Goal: Task Accomplishment & Management: Use online tool/utility

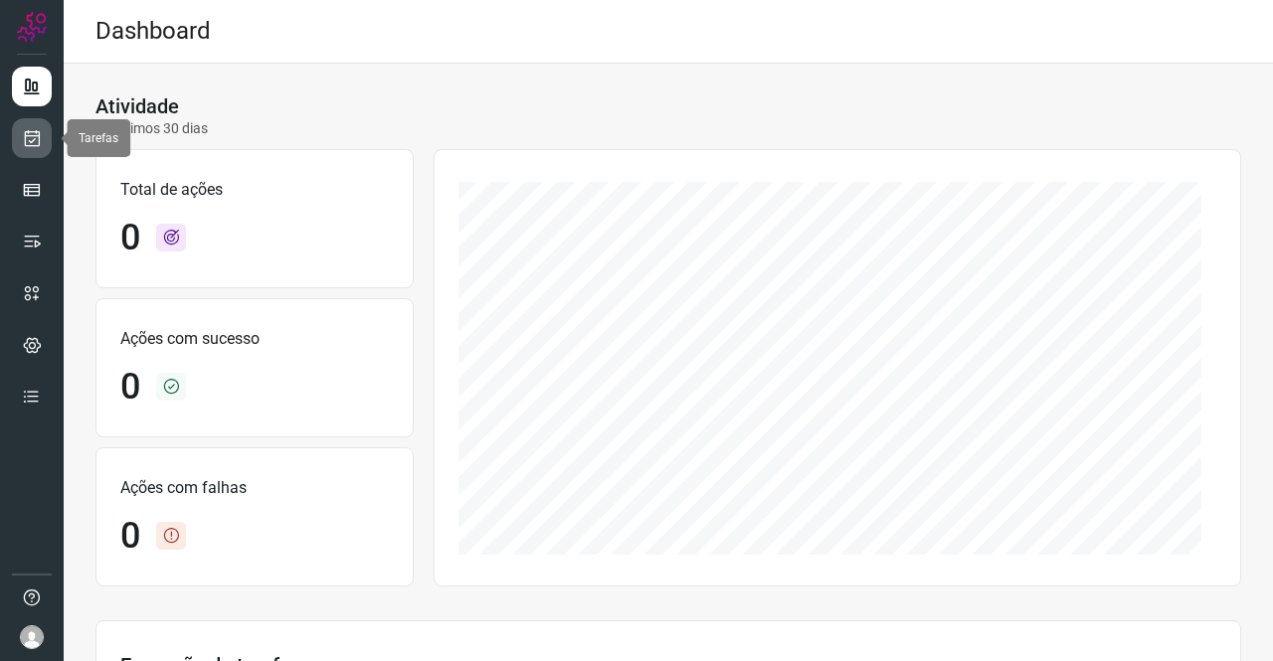
click at [25, 142] on icon at bounding box center [32, 138] width 21 height 20
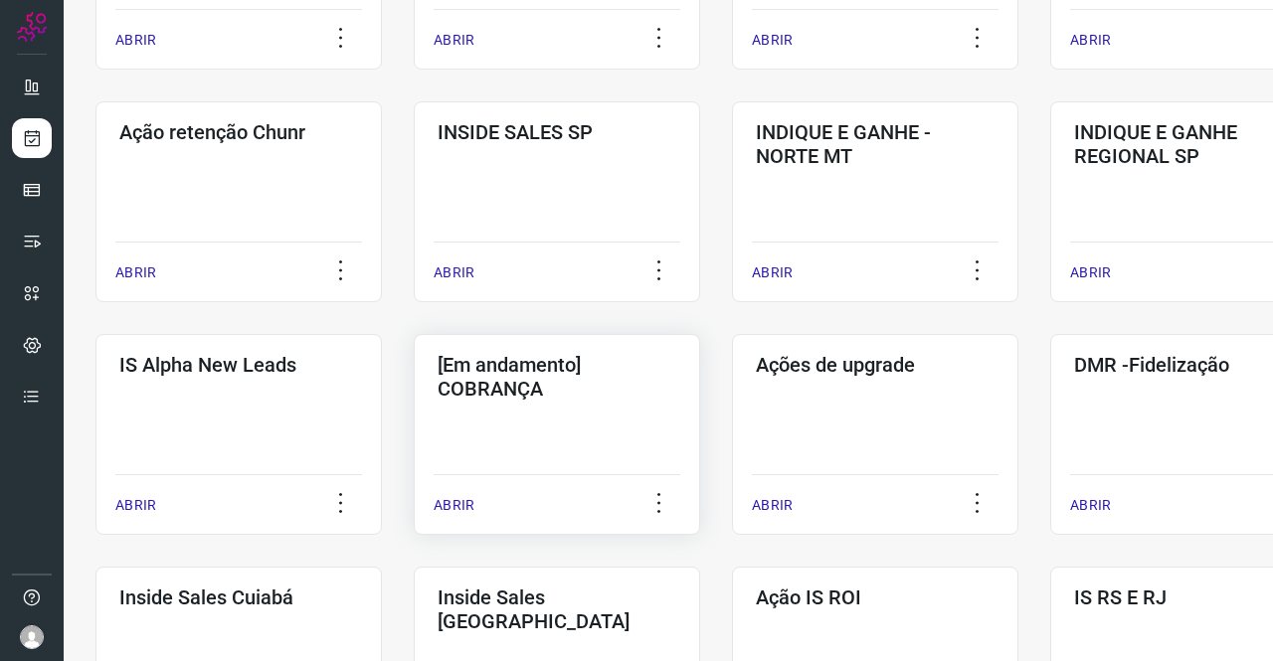
scroll to position [696, 0]
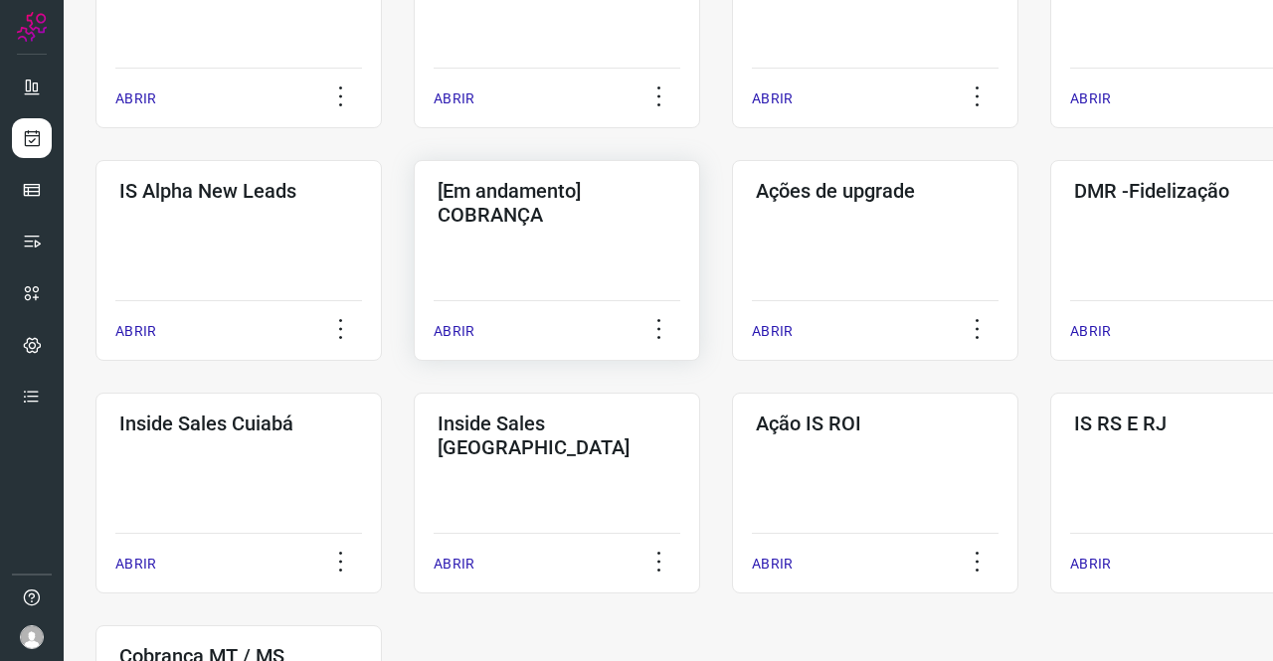
click at [553, 245] on div "[Em andamento] COBRANÇA ABRIR" at bounding box center [557, 260] width 286 height 201
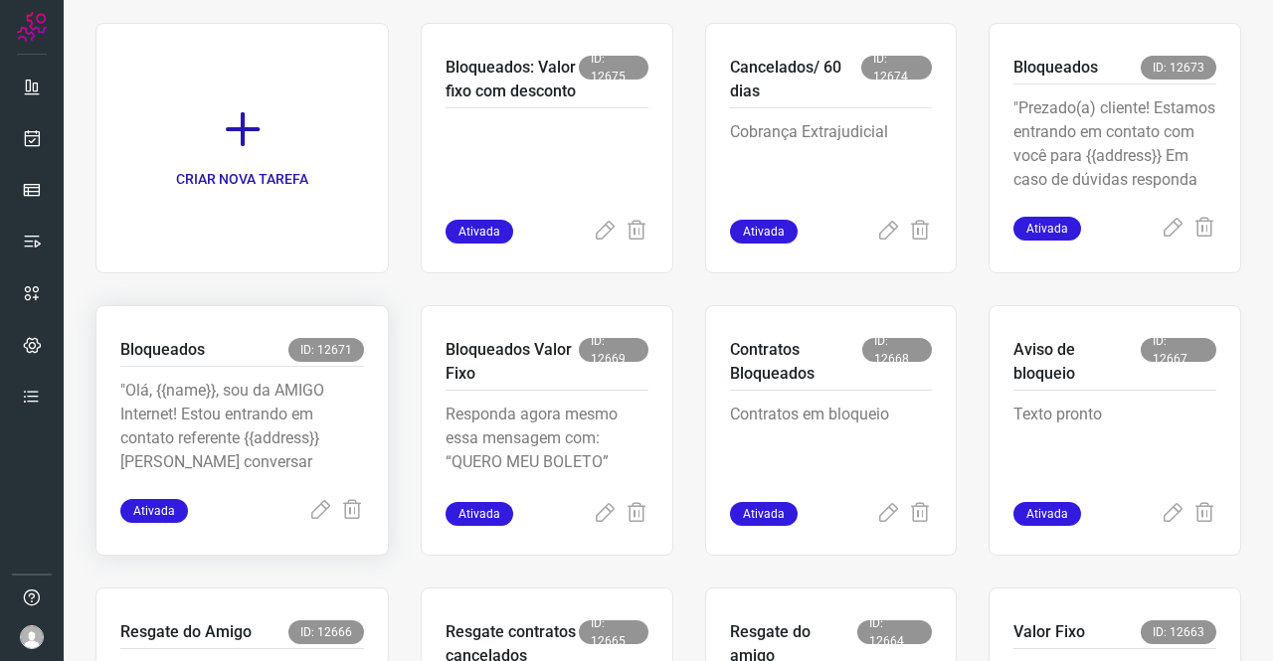
scroll to position [179, 0]
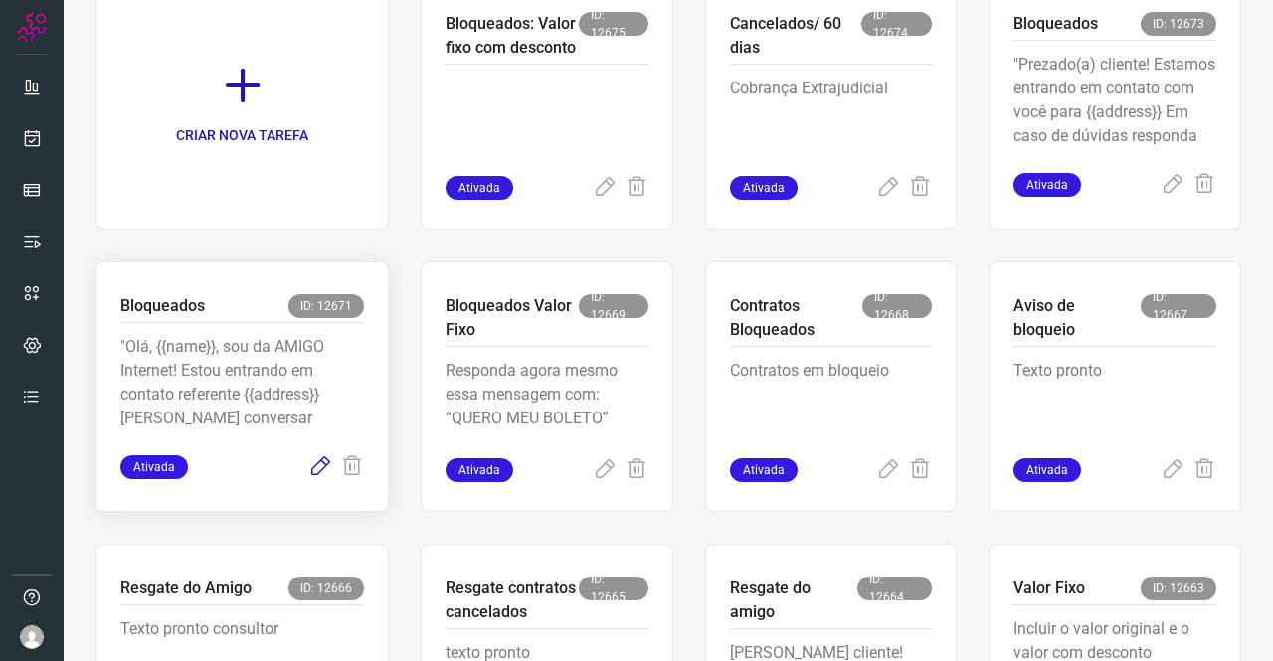
click at [320, 464] on icon at bounding box center [320, 467] width 24 height 24
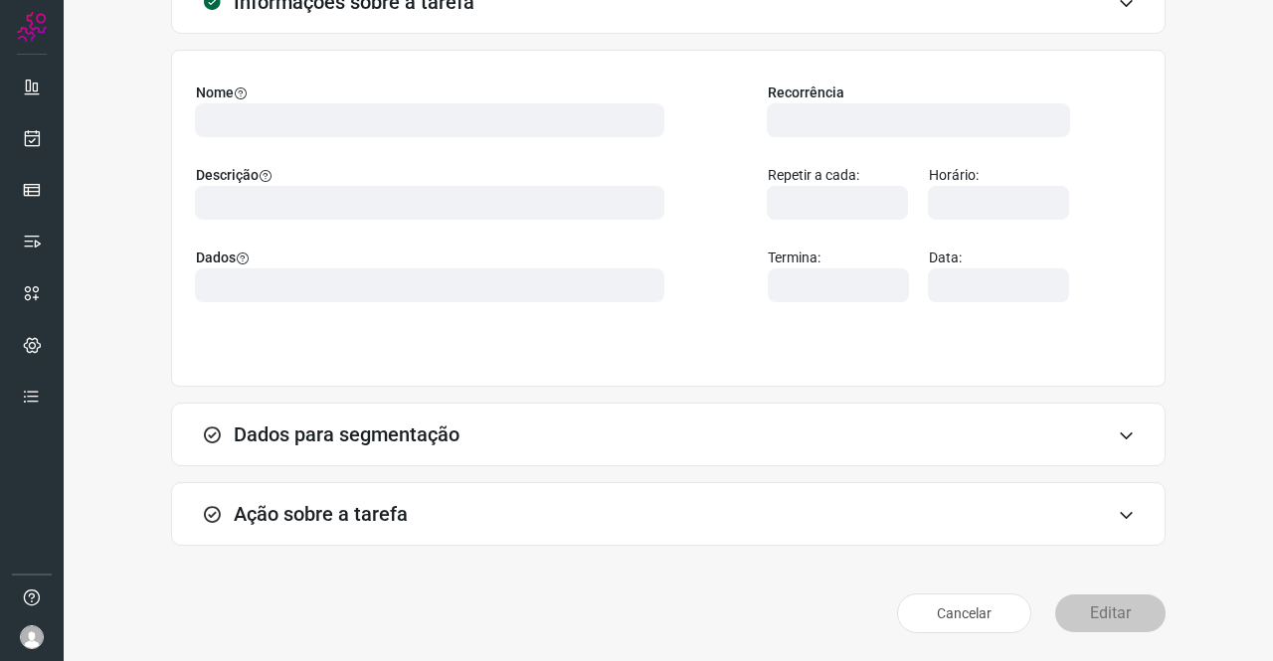
scroll to position [114, 0]
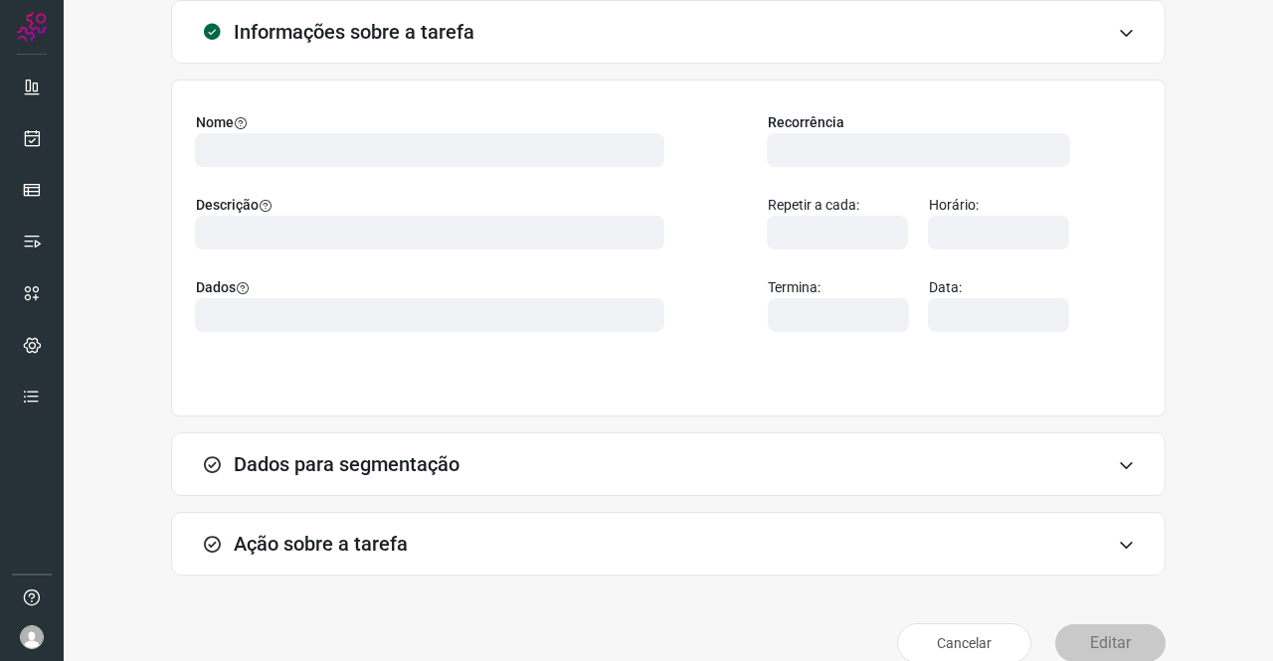
type input "524641"
type input "357763"
type input "ce0450f2-f722-4c34-a038-47adef28190d"
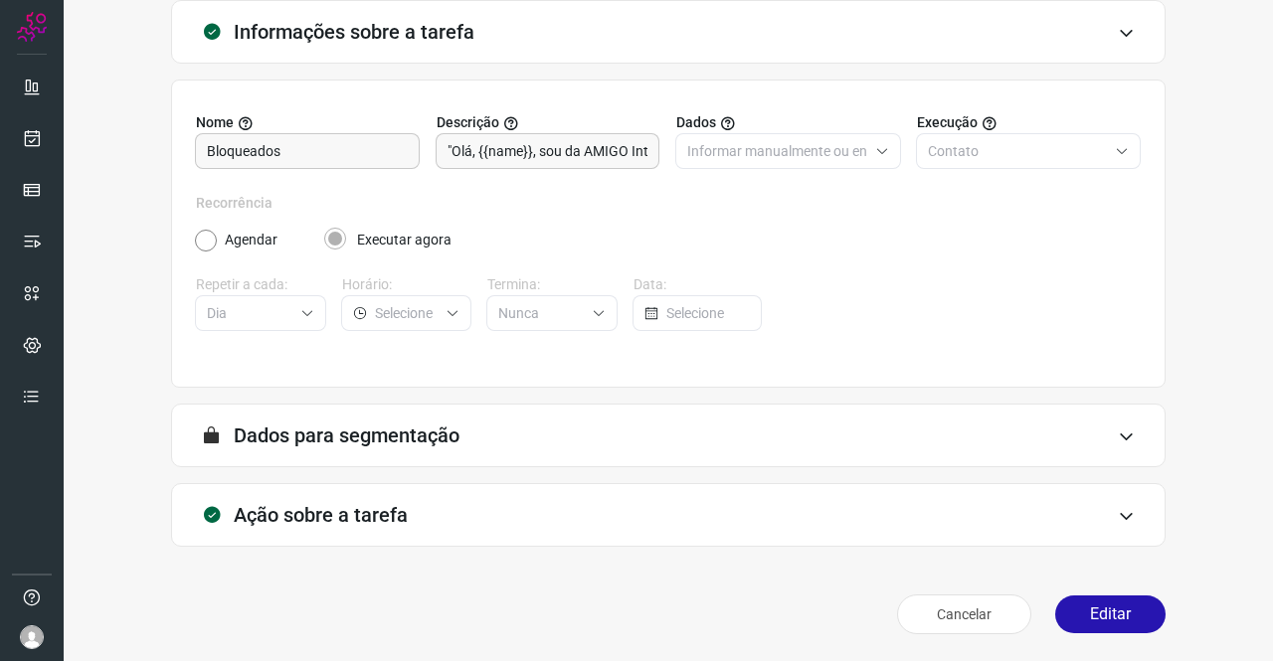
click at [337, 496] on div "Ação sobre a tarefa" at bounding box center [668, 515] width 995 height 64
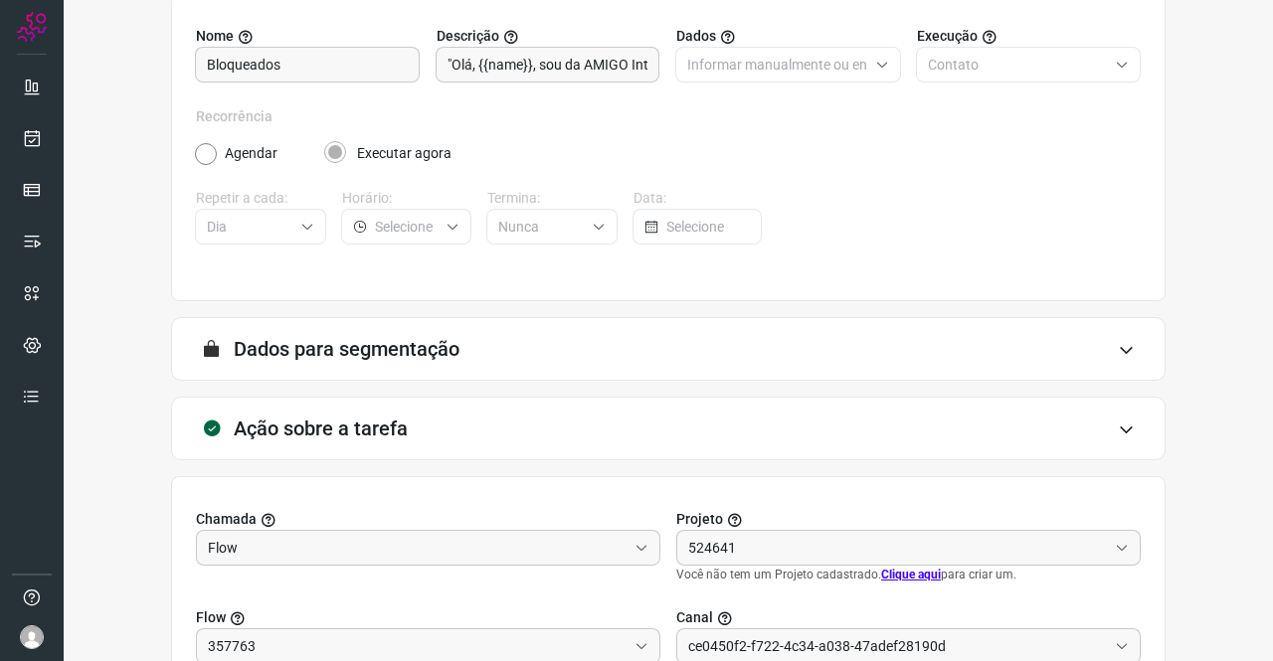
scroll to position [413, 0]
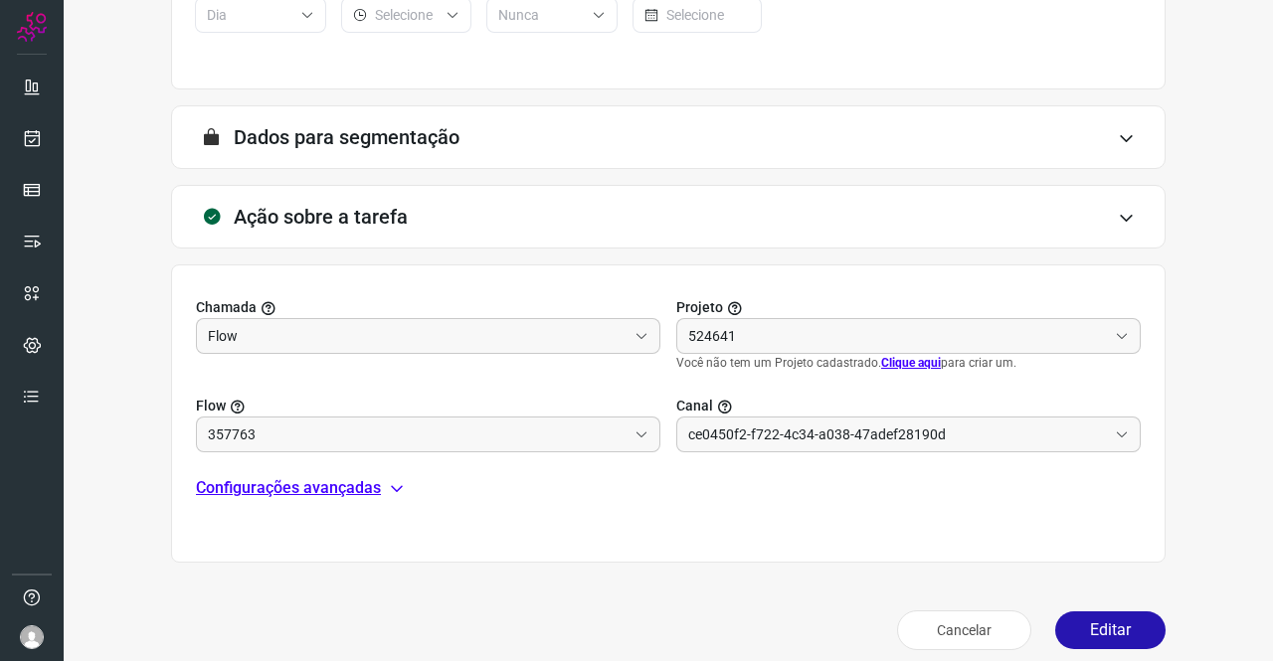
type input "API para o envio de mensagem ativa (em massa)"
type input "DIM COBRANÇA GENERICA - INICIAR CONTATO"
type input "Amigo 0800"
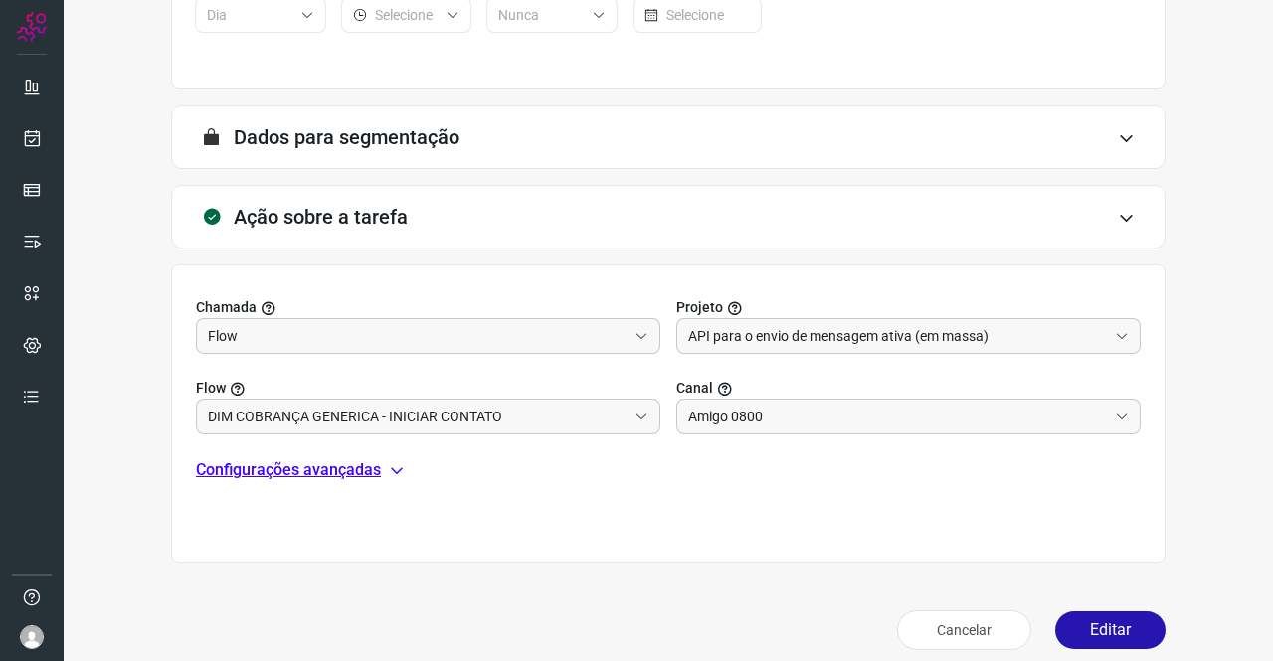
click at [296, 461] on p "Configurações avançadas" at bounding box center [288, 470] width 185 height 24
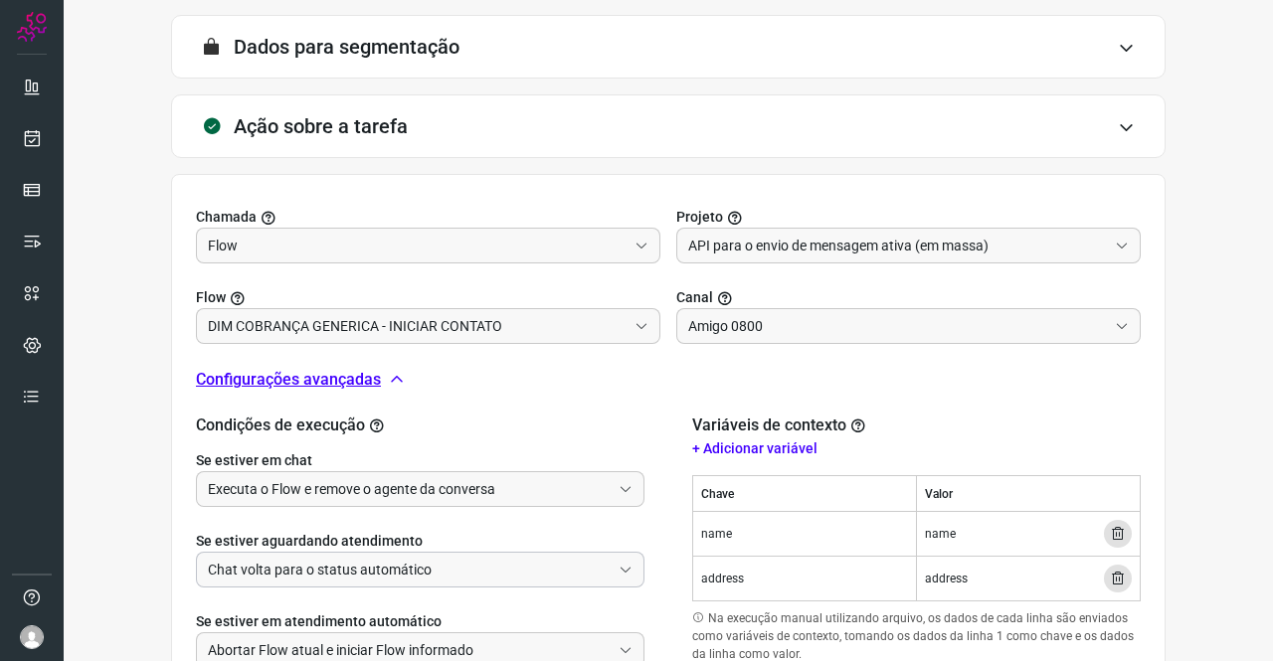
scroll to position [612, 0]
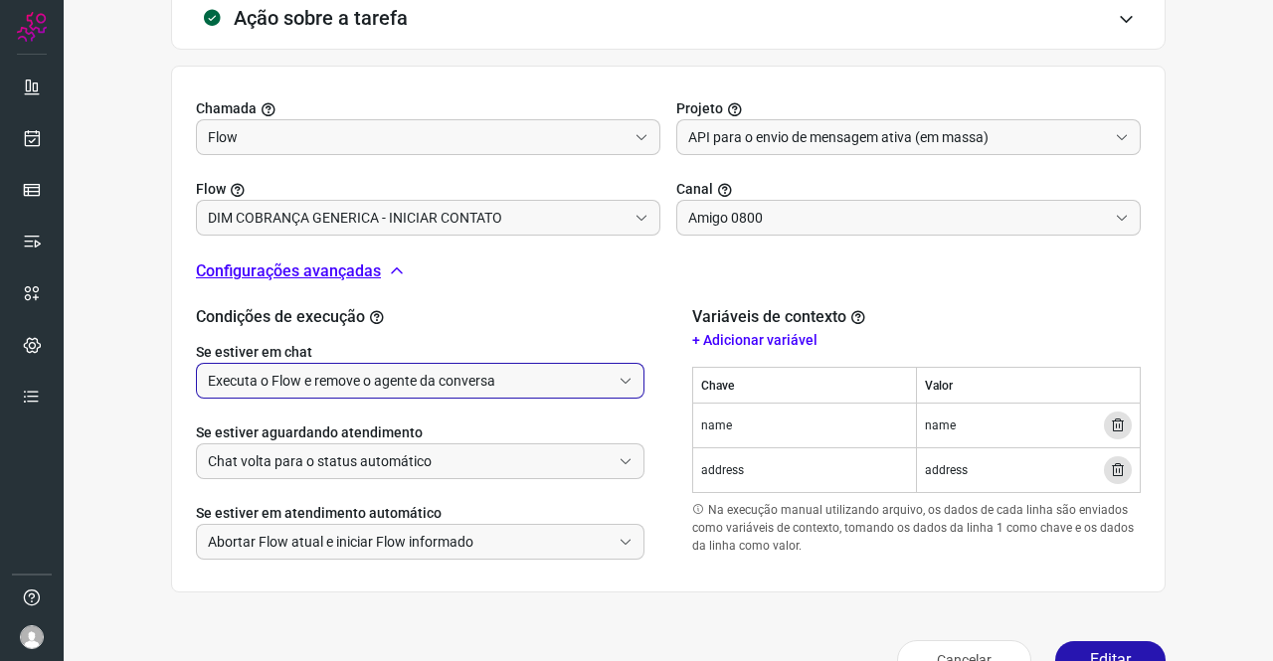
click at [346, 387] on input "Executa o Flow e remove o agente da conversa" at bounding box center [409, 381] width 403 height 34
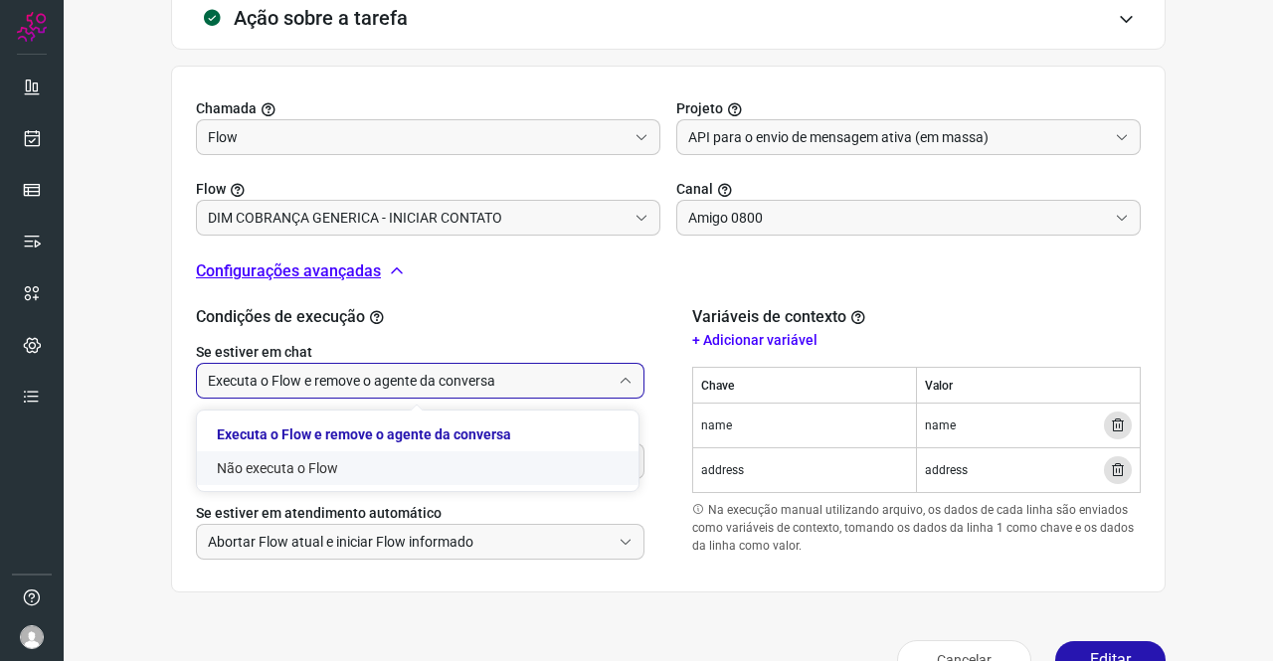
click at [318, 465] on li "Não executa o Flow" at bounding box center [418, 469] width 442 height 34
type input "Não executa o Flow"
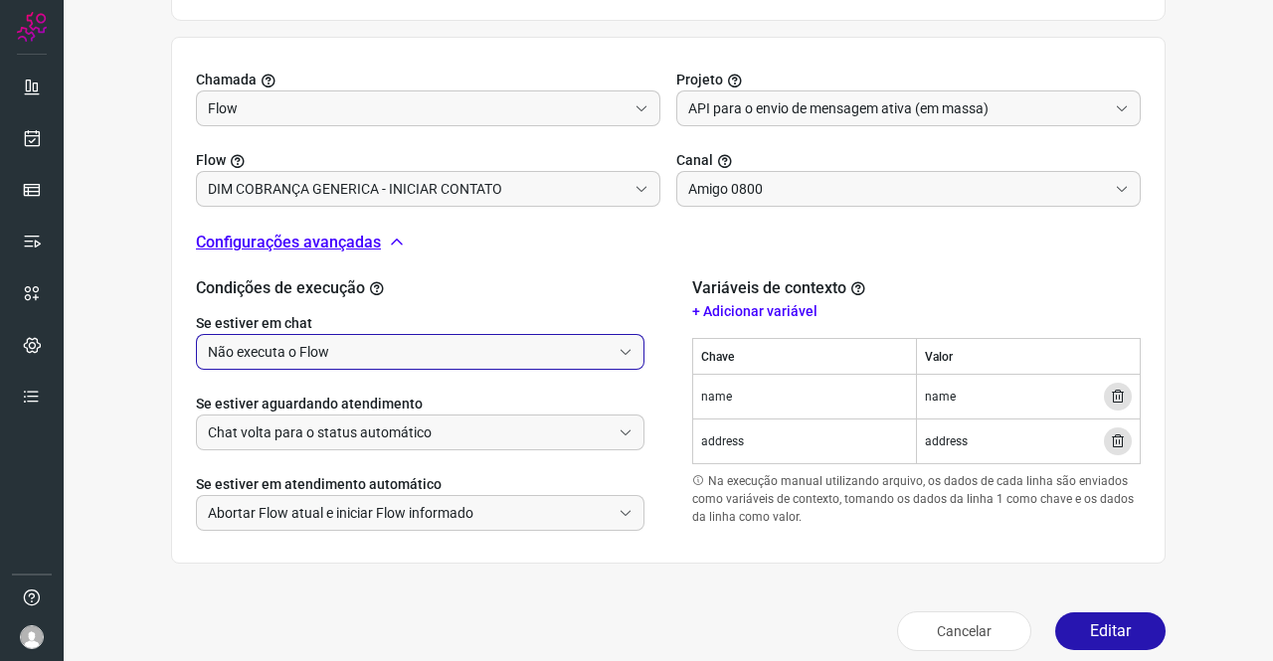
scroll to position [656, 0]
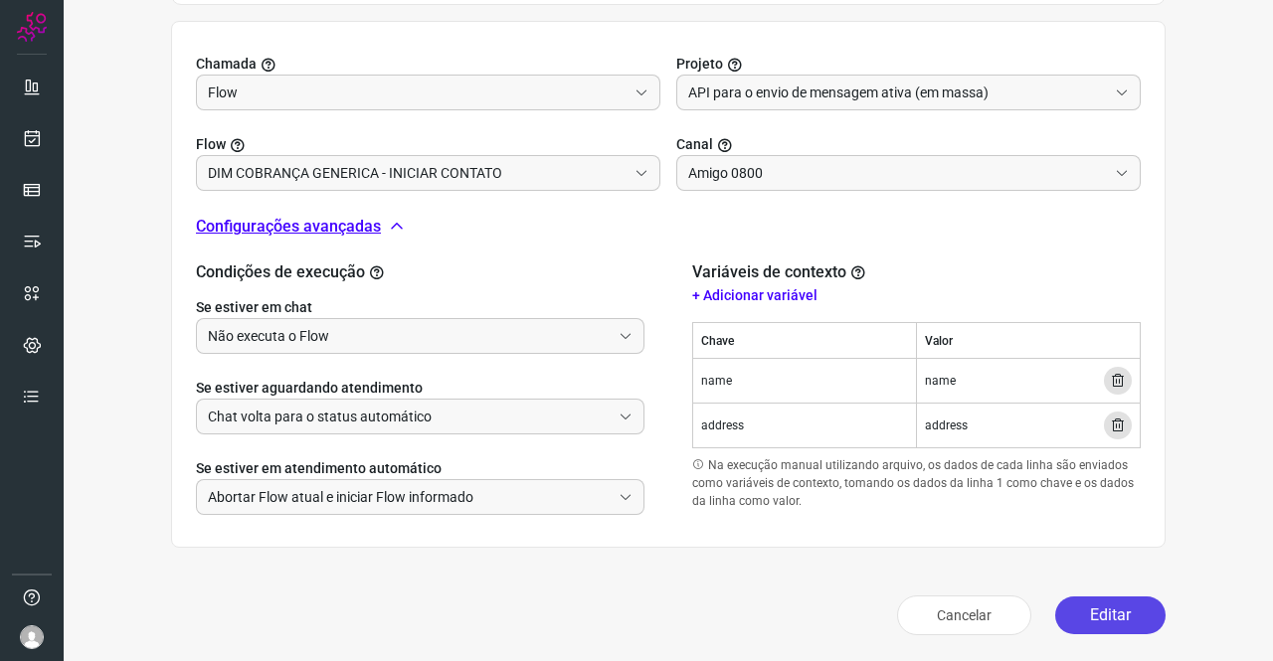
click at [1102, 618] on button "Editar" at bounding box center [1110, 616] width 110 height 38
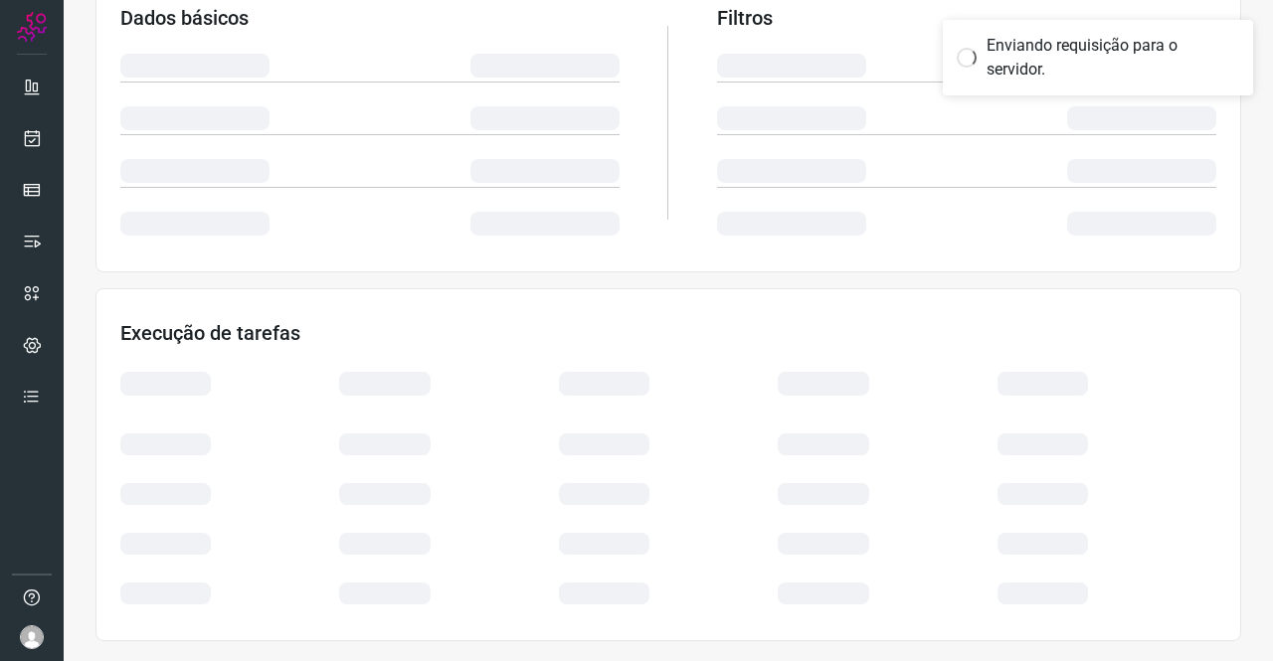
scroll to position [362, 0]
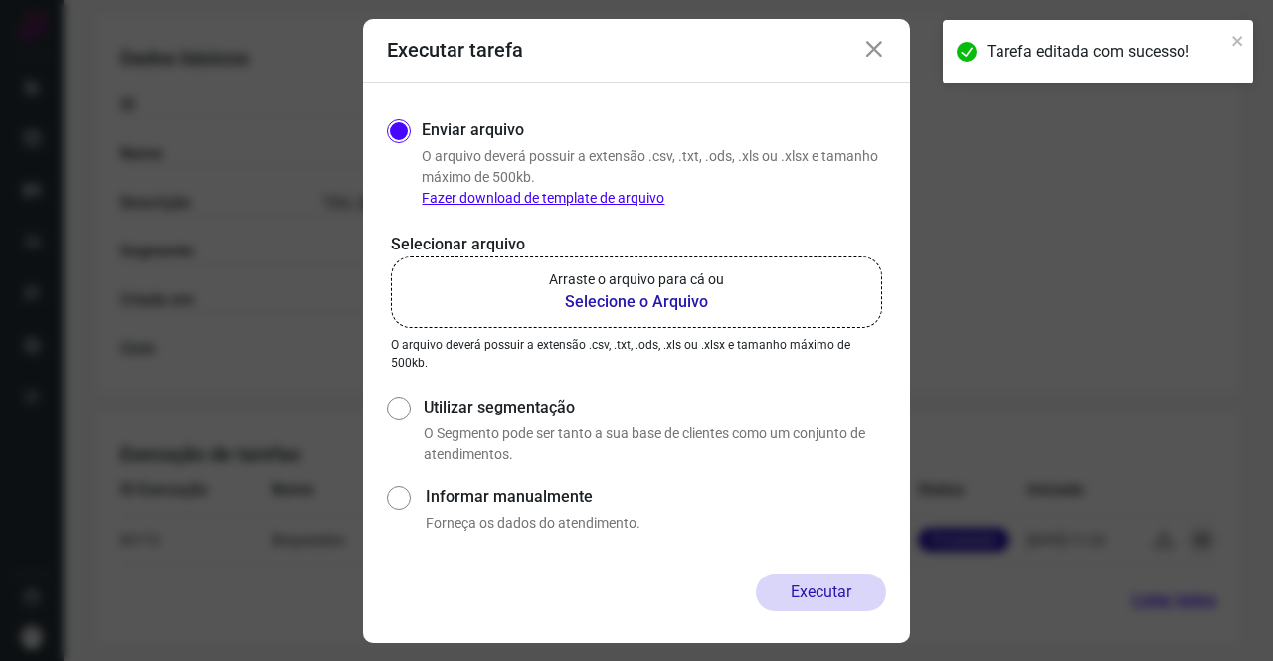
click at [691, 288] on p "Arraste o arquivo para cá ou" at bounding box center [636, 280] width 175 height 21
click at [0, 0] on input "Arraste o arquivo para cá ou Selecione o Arquivo" at bounding box center [0, 0] width 0 height 0
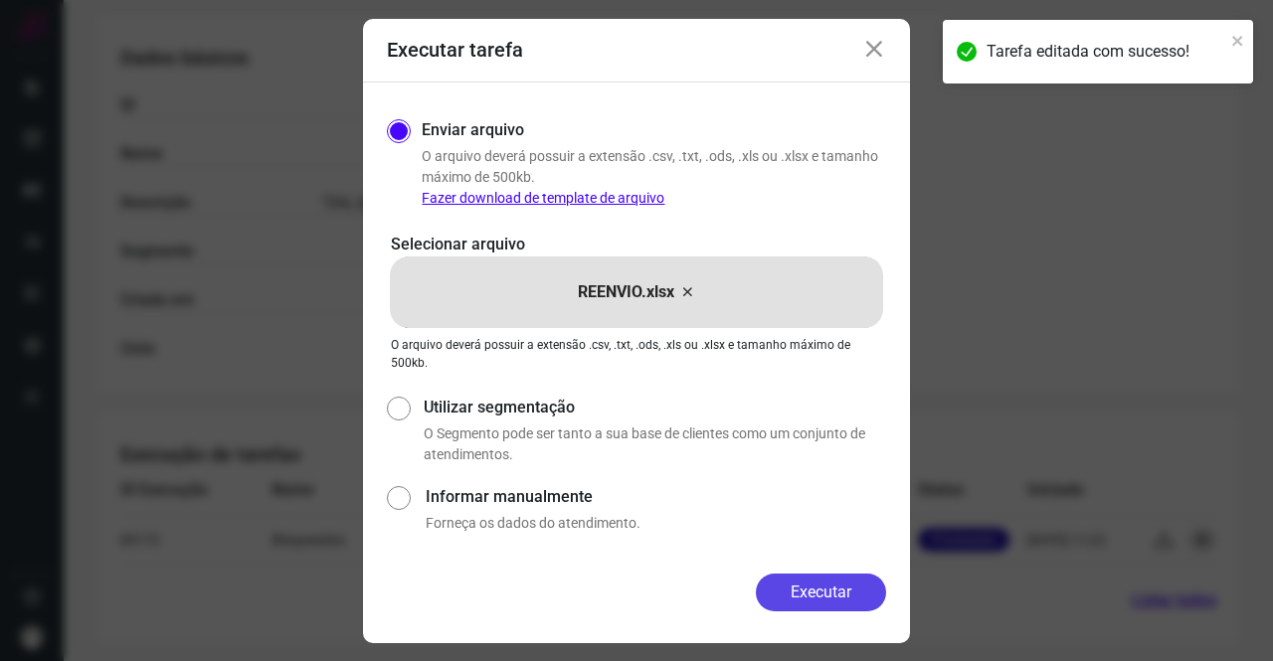
click at [860, 594] on button "Executar" at bounding box center [821, 593] width 130 height 38
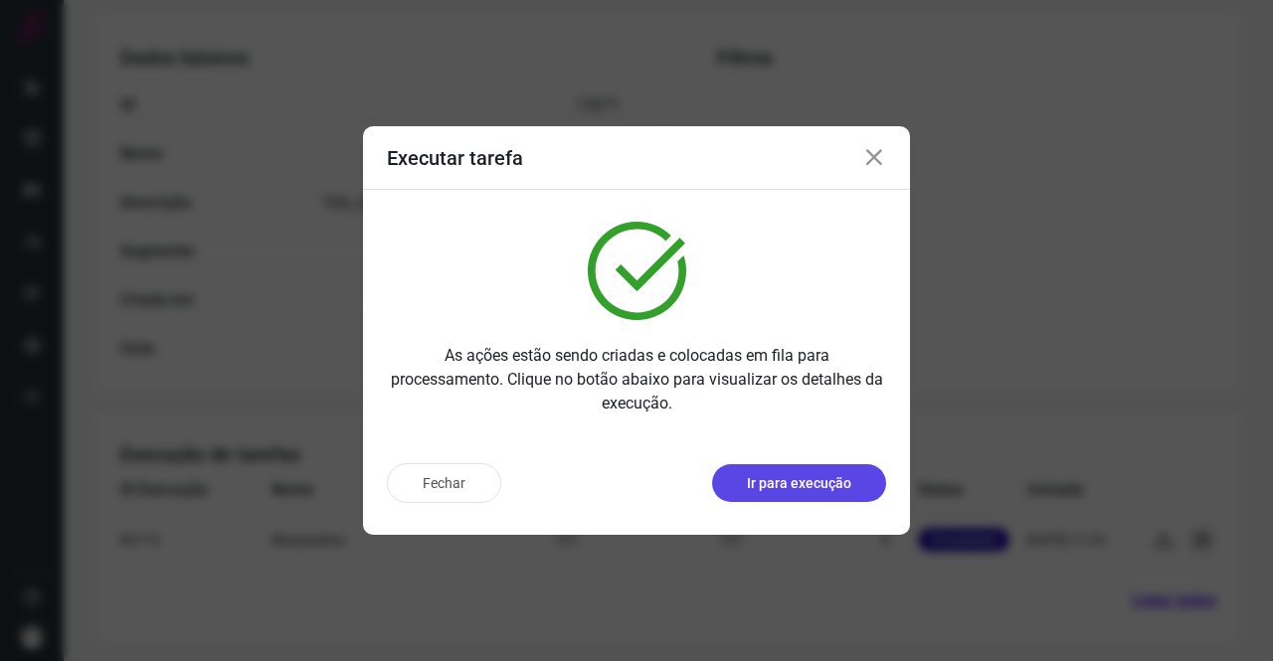
click at [763, 469] on button "Ir para execução" at bounding box center [799, 483] width 174 height 38
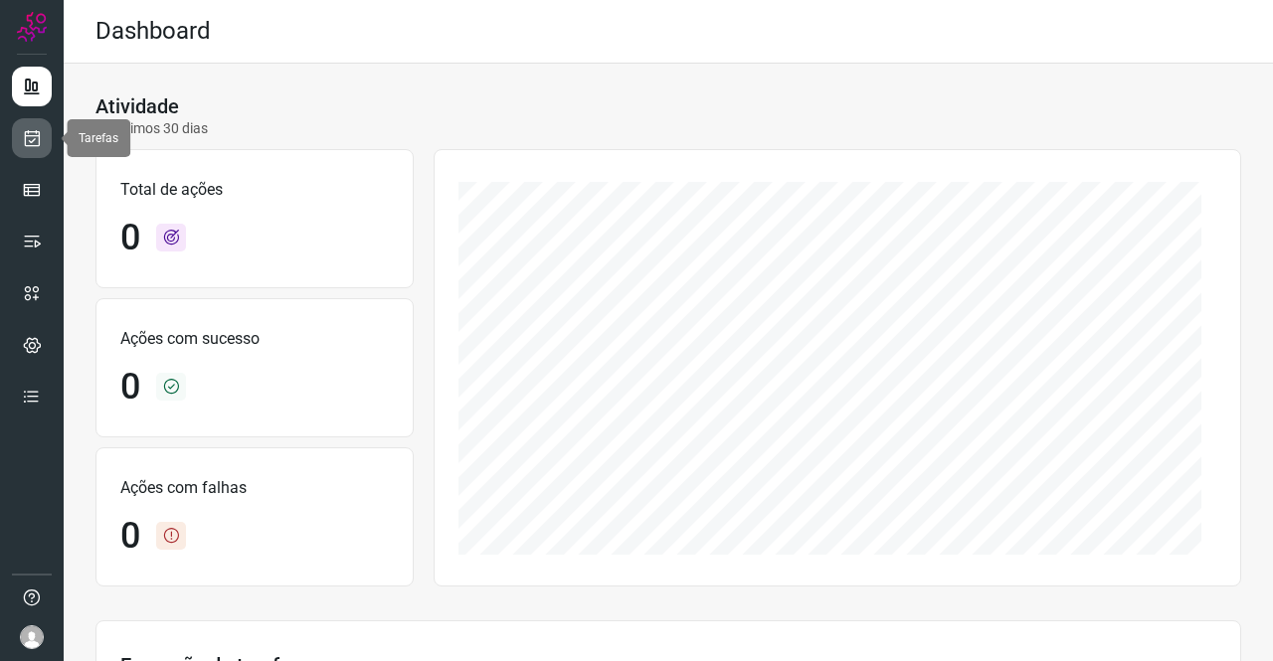
click at [35, 136] on icon at bounding box center [32, 138] width 21 height 20
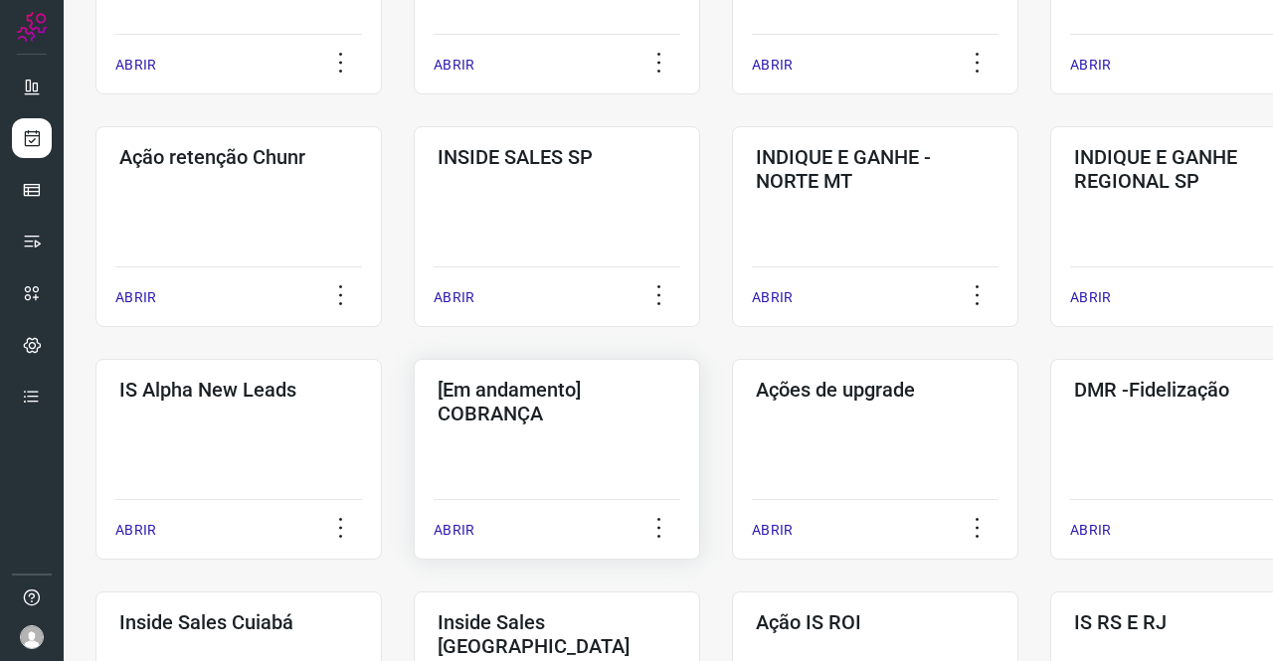
click at [535, 401] on h3 "[Em andamento] COBRANÇA" at bounding box center [557, 402] width 239 height 48
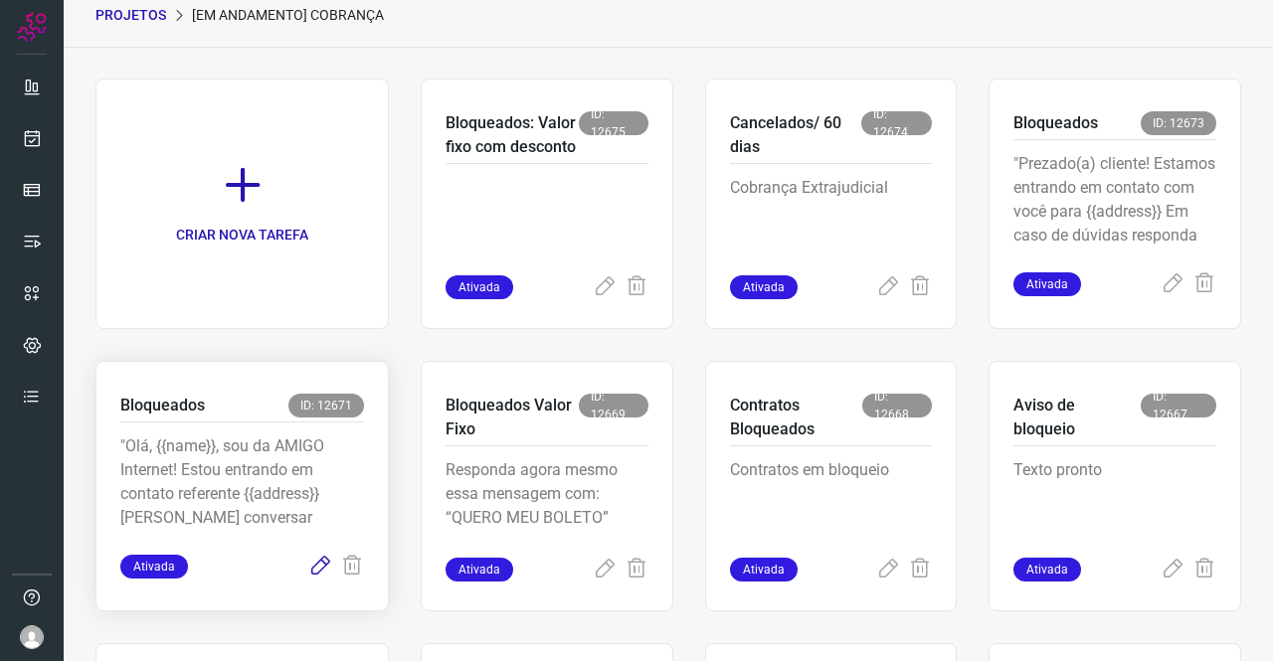
click at [310, 561] on icon at bounding box center [320, 567] width 24 height 24
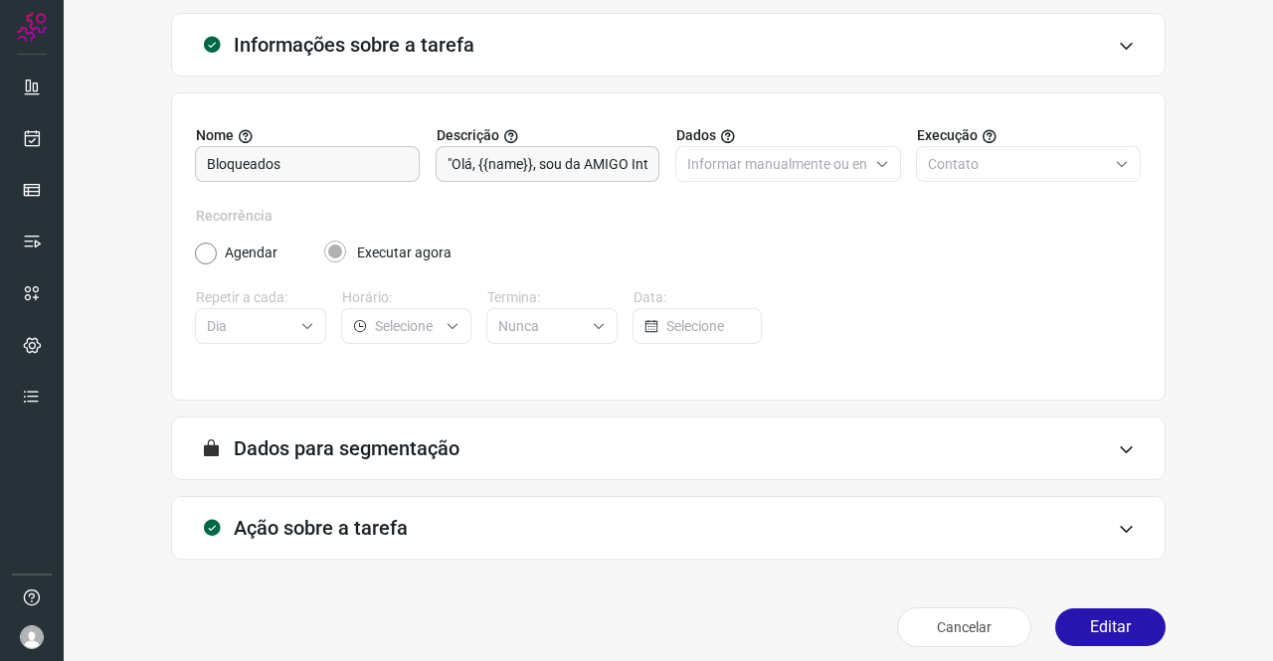
scroll to position [114, 0]
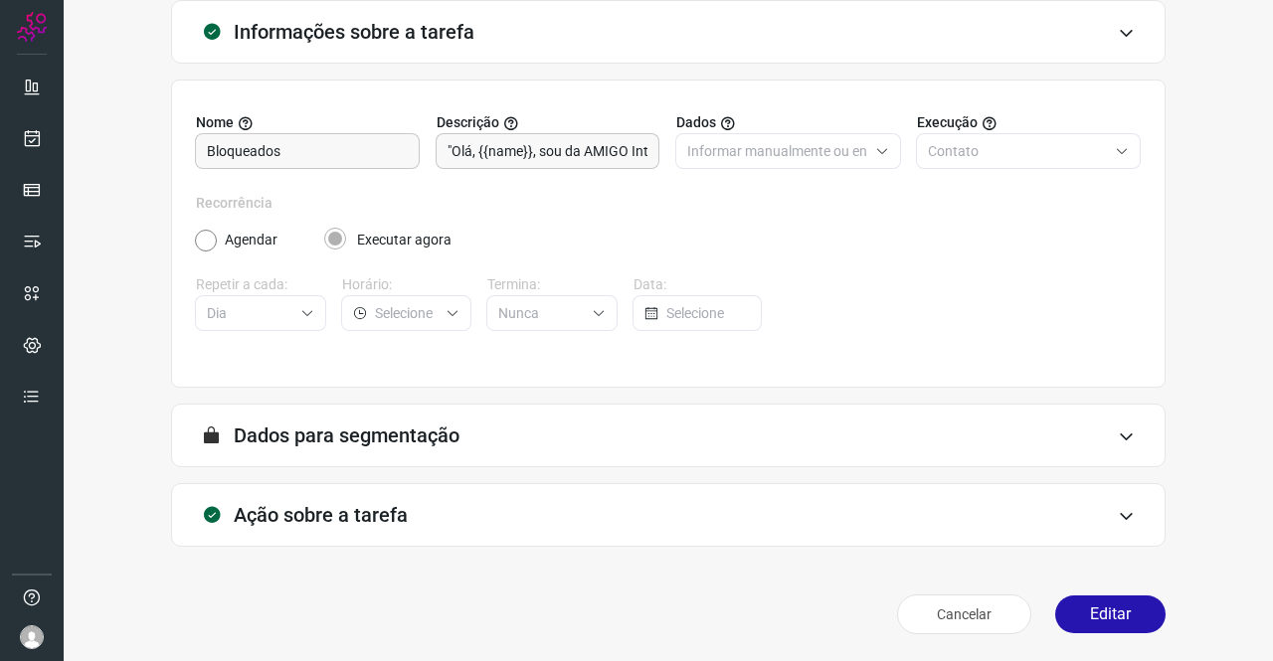
type input "API para o envio de mensagem ativa (em massa)"
type input "DIM COBRANÇA GENERICA - INICIAR CONTATO"
type input "Amigo 0800"
click at [371, 512] on h3 "Ação sobre a tarefa" at bounding box center [321, 515] width 174 height 24
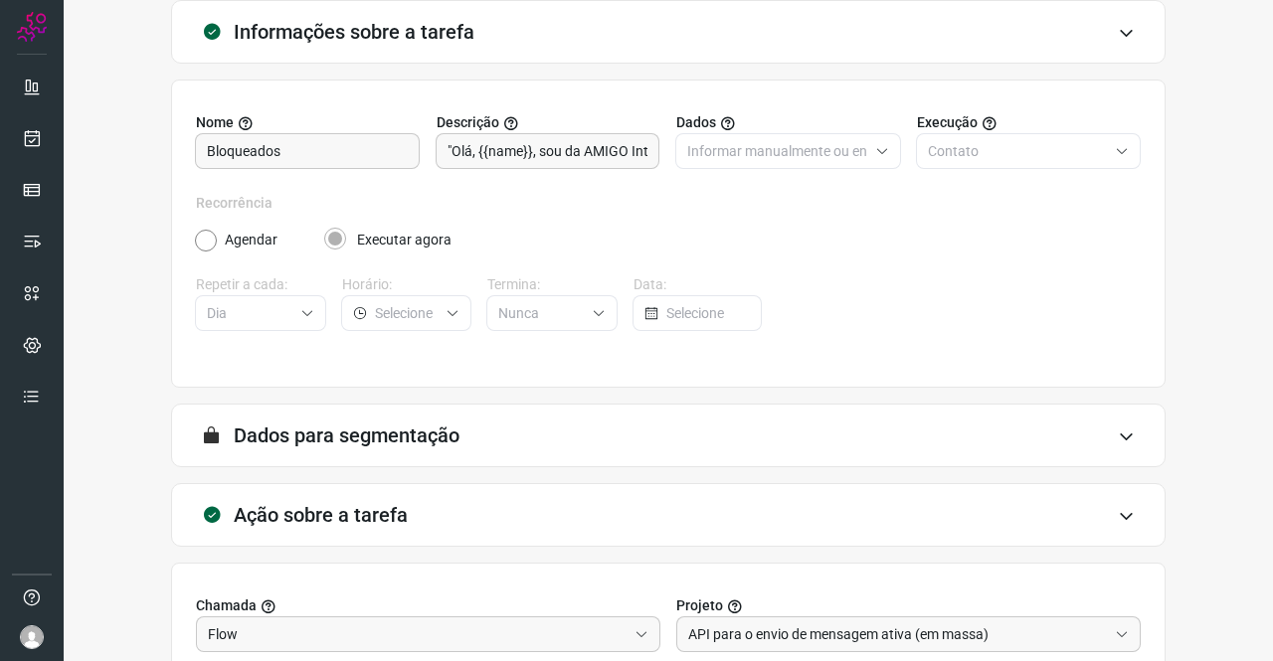
scroll to position [413, 0]
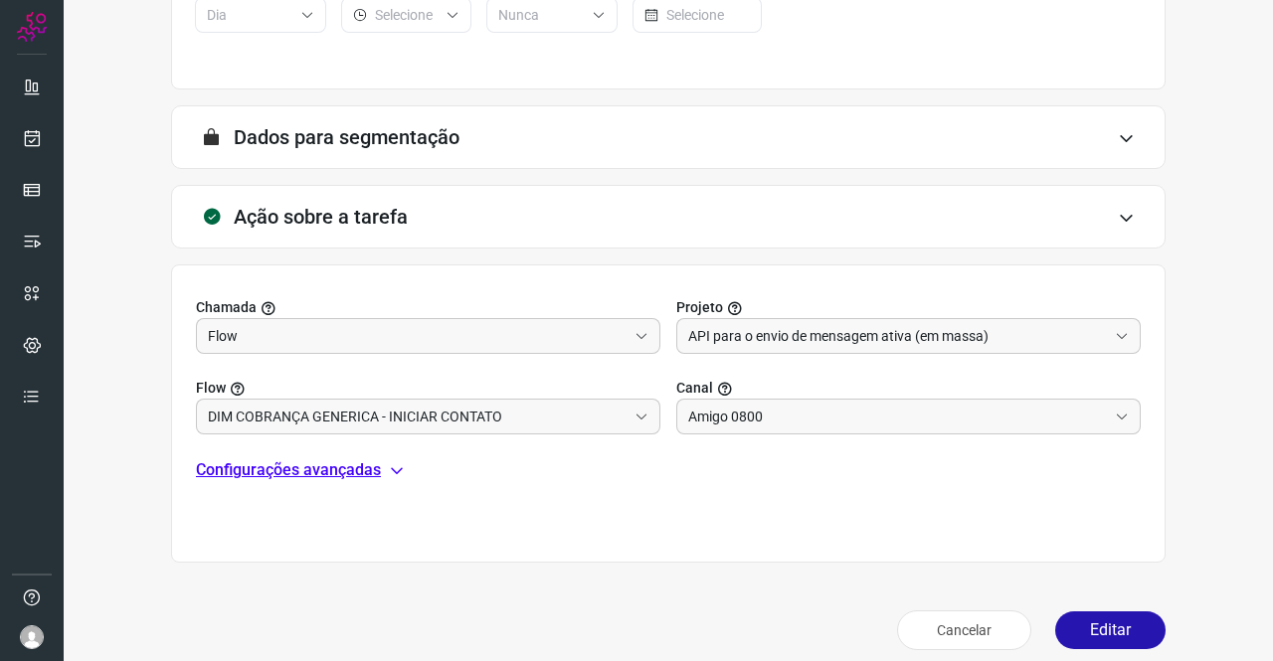
click at [345, 468] on p "Configurações avançadas" at bounding box center [288, 470] width 185 height 24
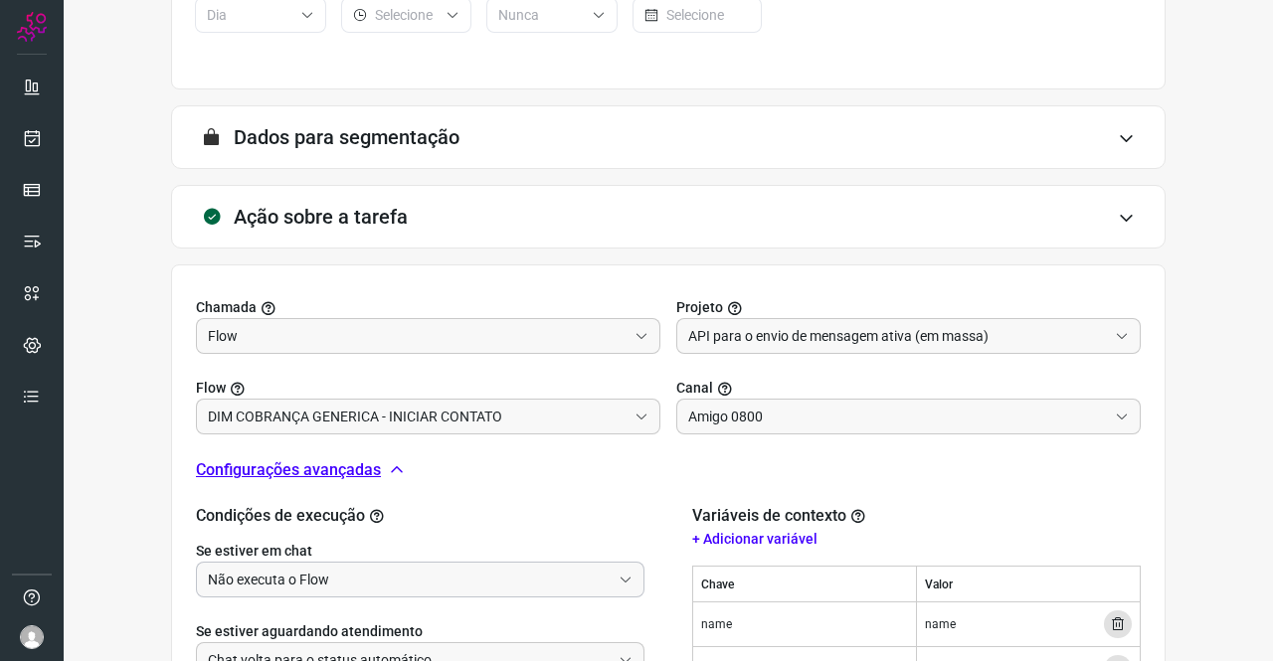
click at [333, 570] on input "Não executa o Flow" at bounding box center [409, 580] width 403 height 34
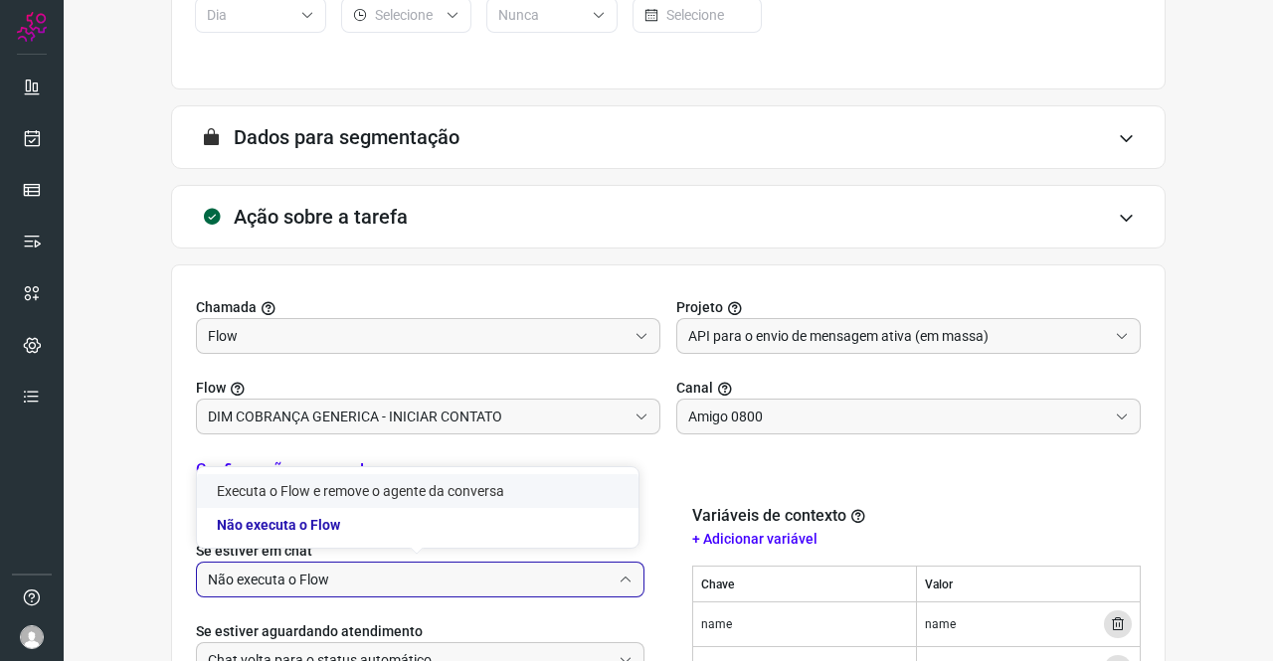
click at [317, 496] on li "Executa o Flow e remove o agente da conversa" at bounding box center [418, 491] width 442 height 34
type input "Executa o Flow e remove o agente da conversa"
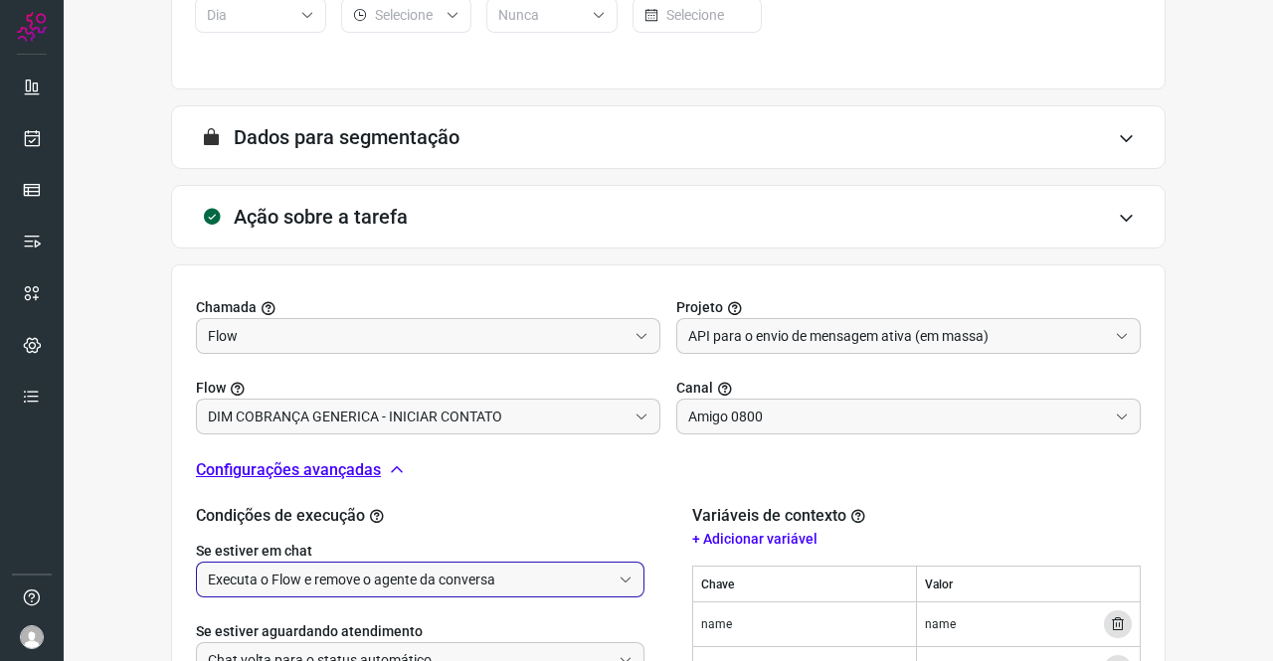
scroll to position [656, 0]
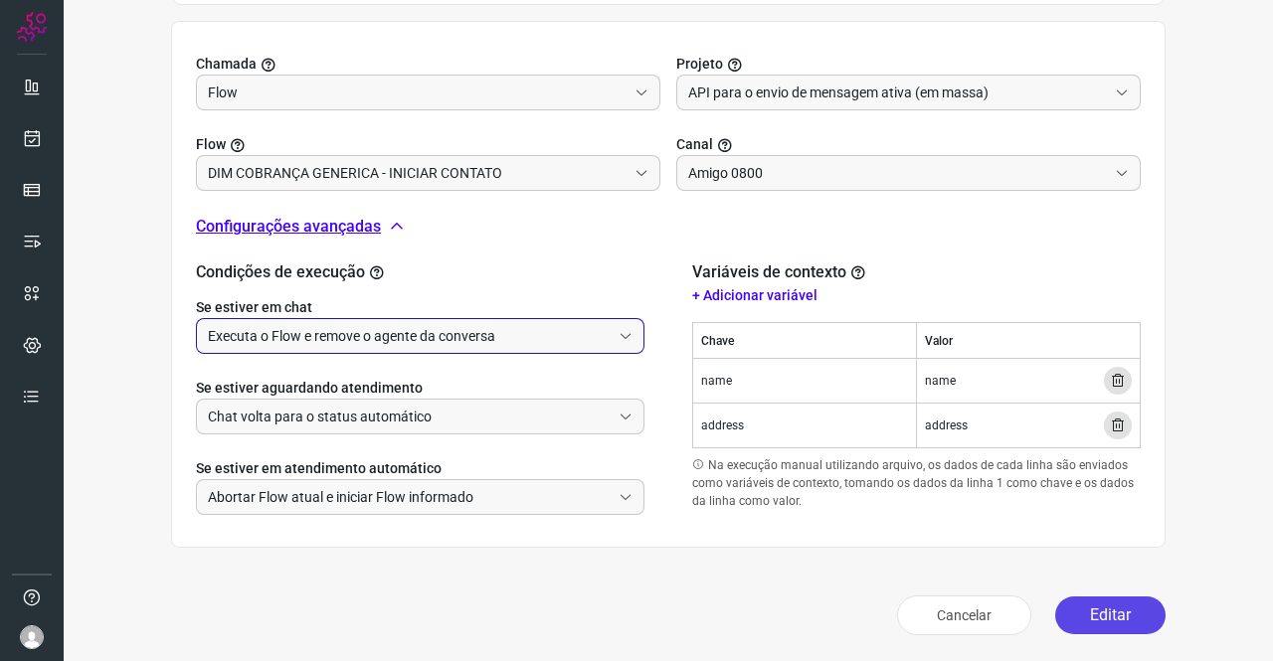
click at [1082, 606] on button "Editar" at bounding box center [1110, 616] width 110 height 38
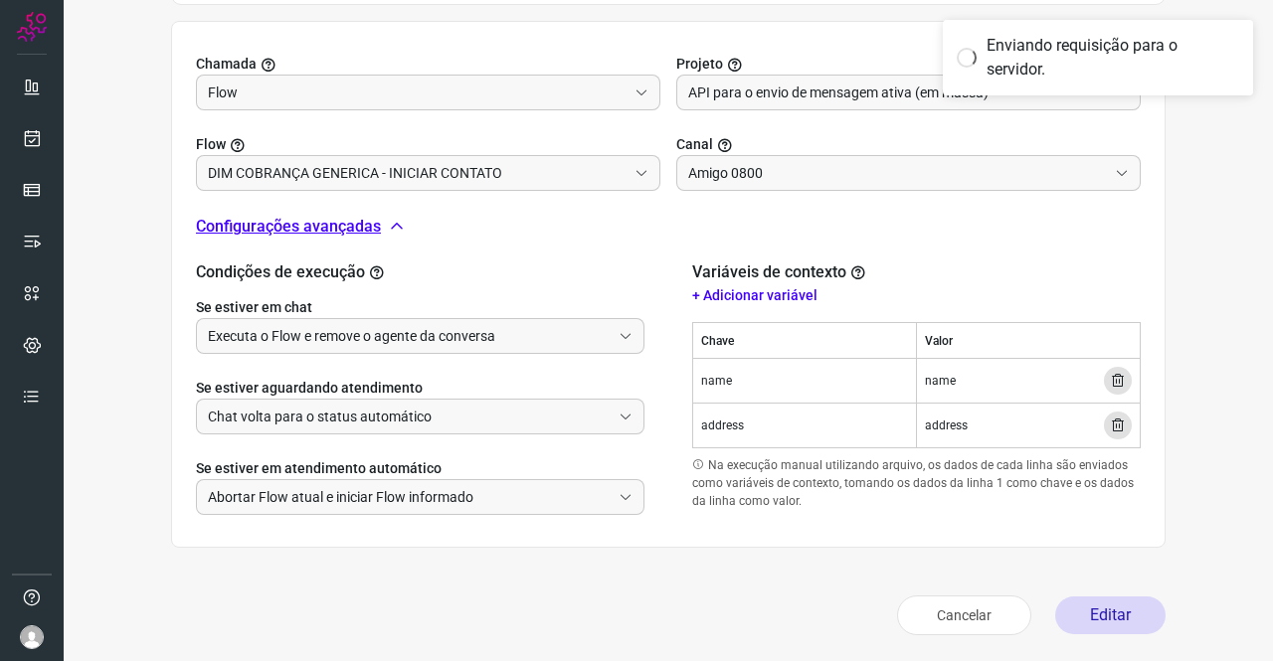
scroll to position [362, 0]
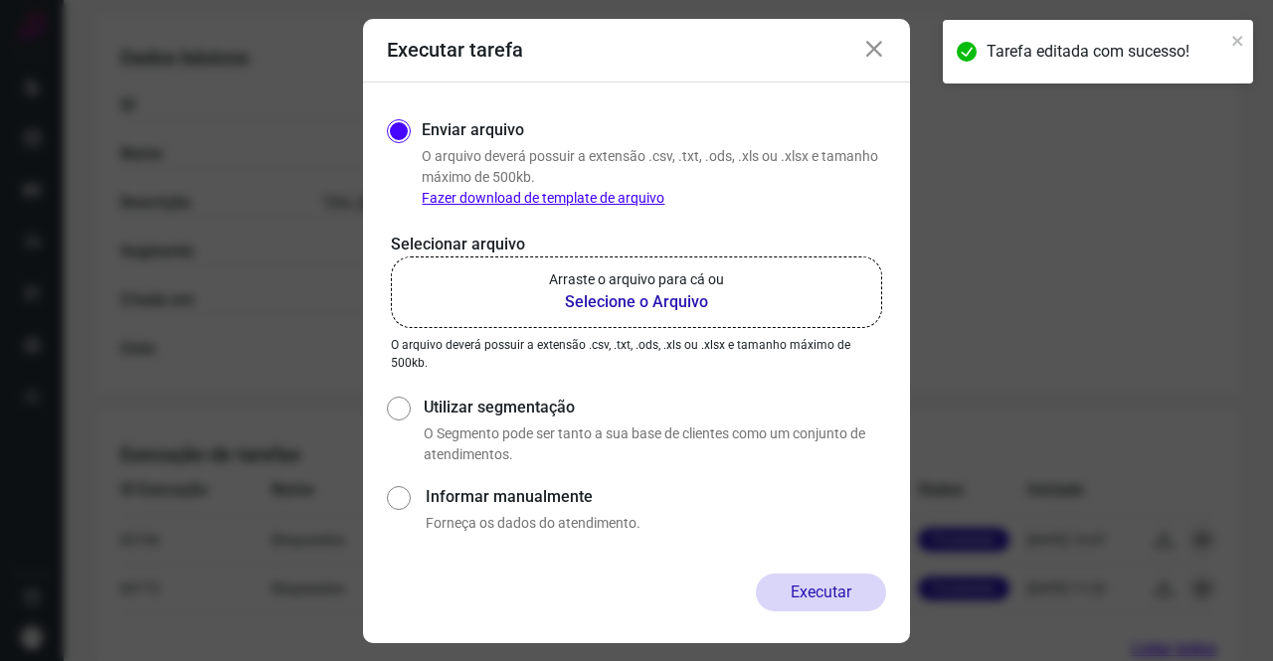
click at [622, 273] on p "Arraste o arquivo para cá ou" at bounding box center [636, 280] width 175 height 21
click at [0, 0] on input "Arraste o arquivo para cá ou Selecione o Arquivo" at bounding box center [0, 0] width 0 height 0
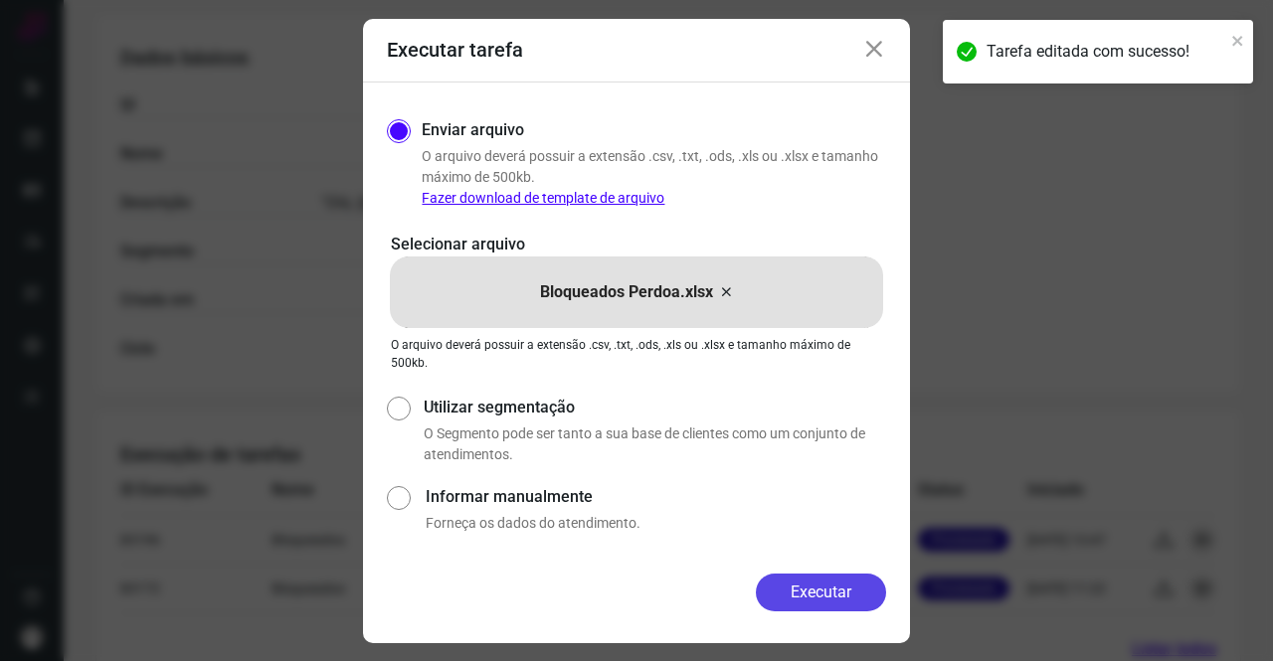
click at [841, 598] on button "Executar" at bounding box center [821, 593] width 130 height 38
